Goal: Information Seeking & Learning: Learn about a topic

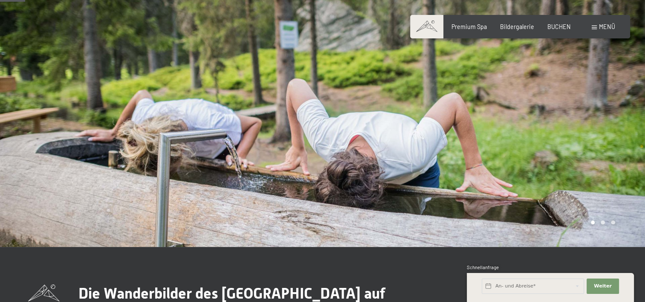
scroll to position [85, 0]
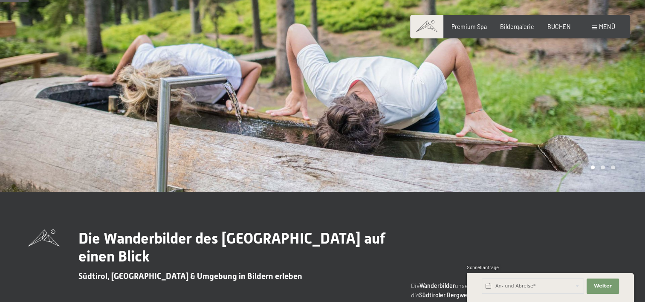
click at [281, 48] on div at bounding box center [161, 53] width 323 height 277
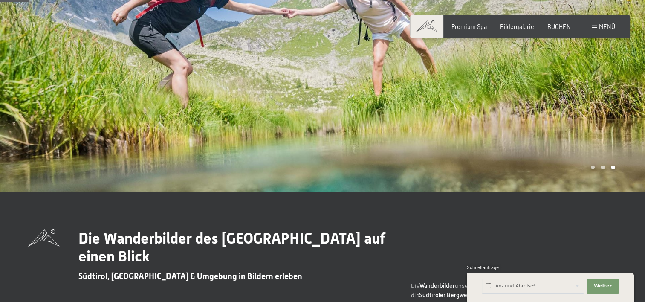
click at [607, 25] on span "Menü" at bounding box center [607, 26] width 16 height 7
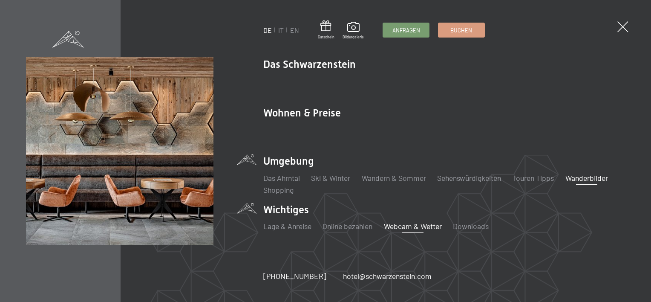
click at [399, 226] on link "Webcam & Wetter" at bounding box center [413, 225] width 58 height 9
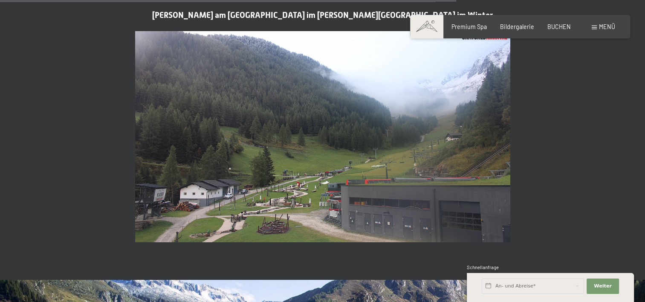
scroll to position [1918, 0]
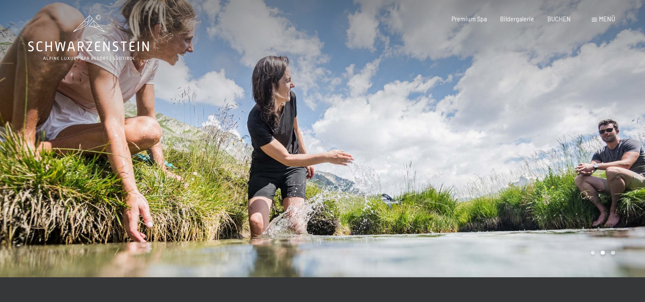
click at [597, 19] on div "Menü" at bounding box center [603, 19] width 23 height 9
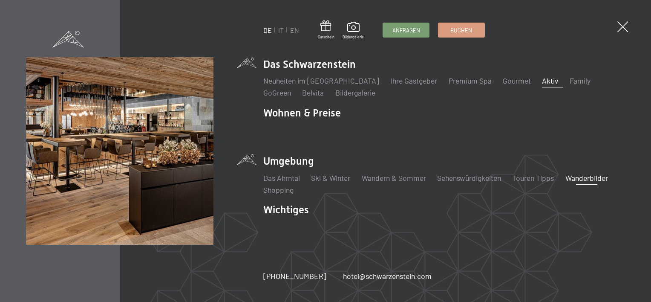
click at [542, 78] on link "Aktiv" at bounding box center [550, 80] width 16 height 9
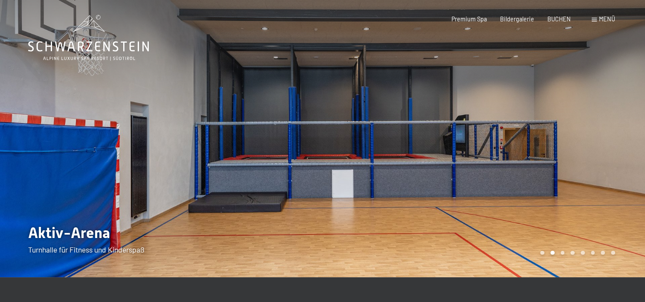
click at [596, 17] on div "Menü" at bounding box center [603, 19] width 23 height 9
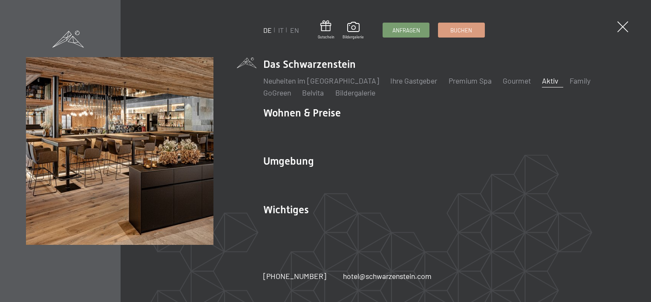
click at [542, 82] on link "Aktiv" at bounding box center [550, 80] width 16 height 9
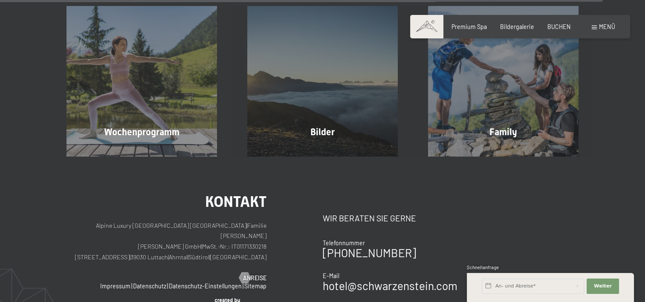
scroll to position [2003, 0]
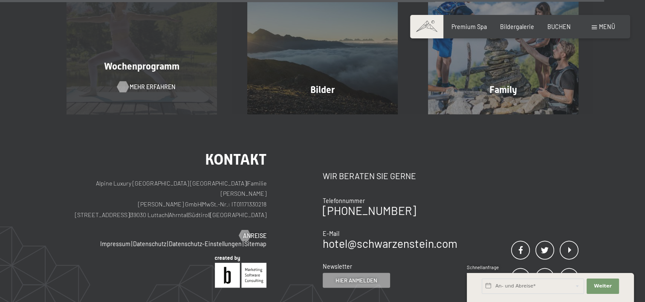
click at [145, 83] on span "Mehr erfahren" at bounding box center [153, 87] width 46 height 9
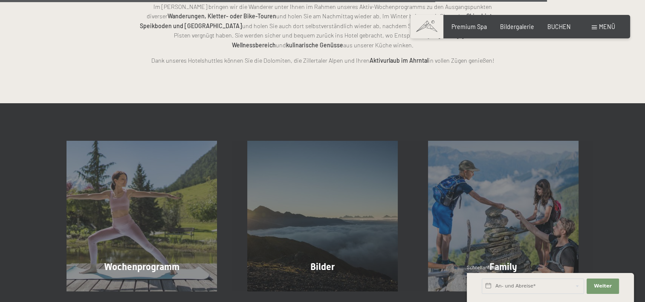
scroll to position [1790, 0]
